Goal: Use online tool/utility

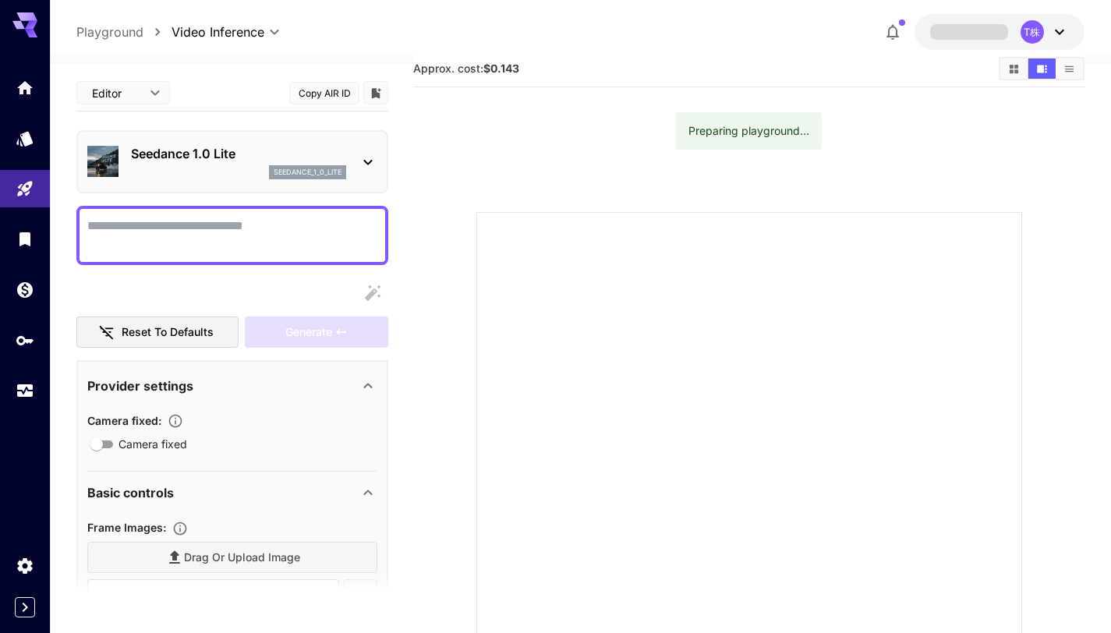
scroll to position [26, 0]
